Goal: Task Accomplishment & Management: Complete application form

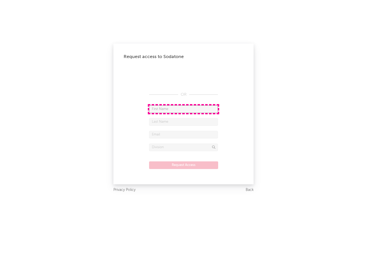
click at [183, 109] on input "text" at bounding box center [183, 109] width 69 height 8
type input "[PERSON_NAME]"
click at [183, 122] on input "text" at bounding box center [183, 122] width 69 height 8
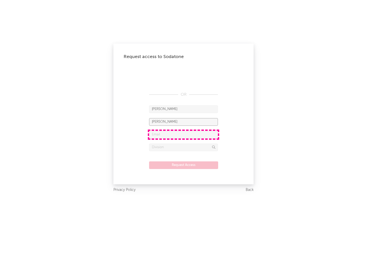
type input "[PERSON_NAME]"
click at [183, 134] on input "text" at bounding box center [183, 135] width 69 height 8
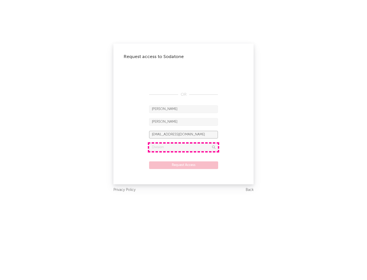
type input "[EMAIL_ADDRESS][DOMAIN_NAME]"
click at [183, 147] on input "text" at bounding box center [183, 148] width 69 height 8
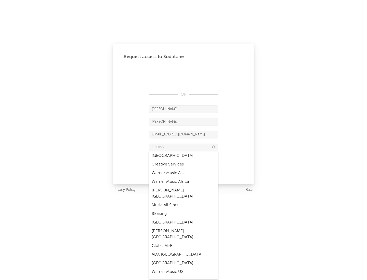
click at [183, 201] on div "Music All Stars" at bounding box center [183, 205] width 69 height 9
type input "Music All Stars"
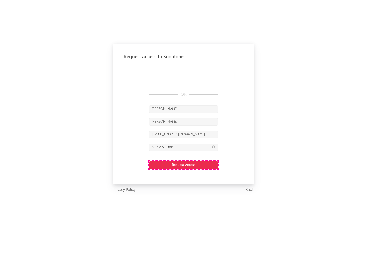
click at [183, 165] on button "Request Access" at bounding box center [183, 165] width 69 height 8
